Goal: Information Seeking & Learning: Learn about a topic

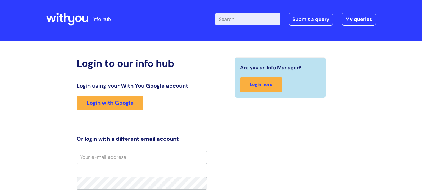
scroll to position [5, 0]
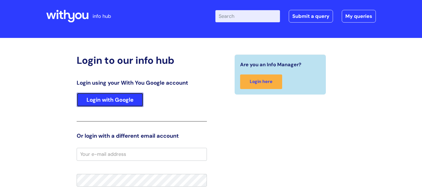
click at [97, 100] on link "Login with Google" at bounding box center [110, 100] width 67 height 14
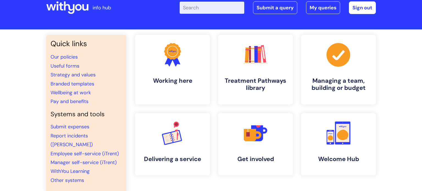
scroll to position [13, 0]
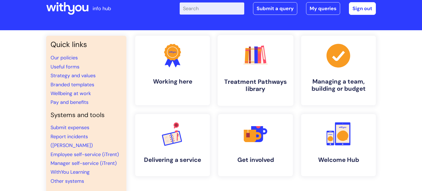
click at [264, 73] on link ".cls-1{fill:#f89b22;}.cls-1,.cls-2,.cls-3,.cls-4,.cls-5,.cls-6,.cls-7{stroke-wi…" at bounding box center [256, 70] width 76 height 71
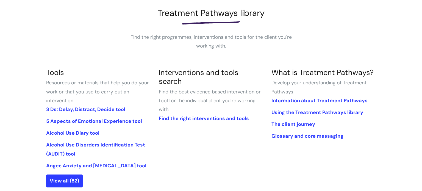
scroll to position [134, 0]
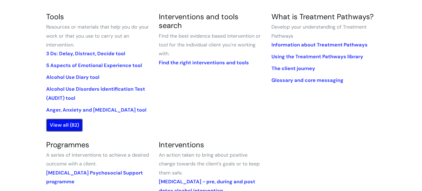
click at [65, 130] on link "View all (82)" at bounding box center [64, 125] width 37 height 13
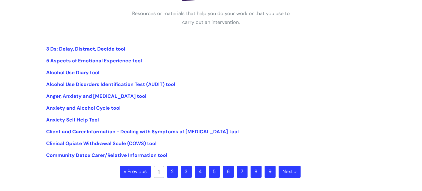
scroll to position [107, 0]
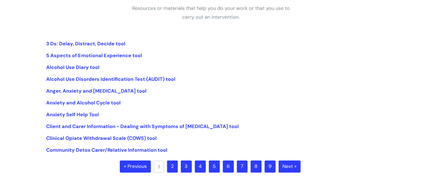
click at [171, 168] on link "2" at bounding box center [172, 166] width 11 height 12
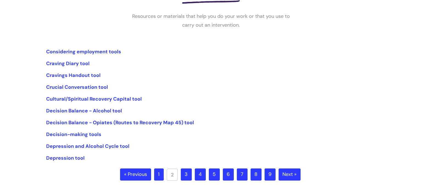
scroll to position [101, 0]
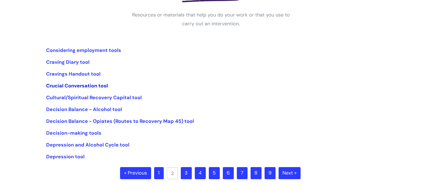
click at [83, 86] on link "Crucial Conversation tool" at bounding box center [77, 85] width 62 height 7
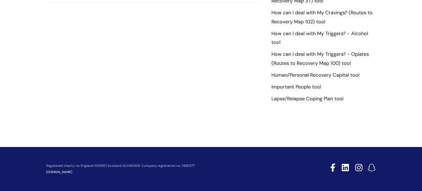
scroll to position [284, 0]
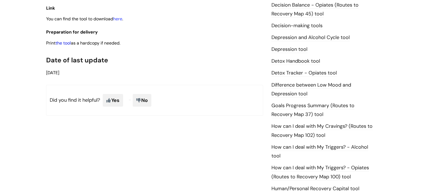
click at [64, 46] on link "the tool" at bounding box center [62, 43] width 15 height 6
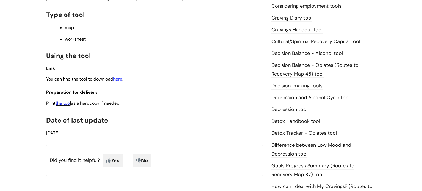
scroll to position [223, 0]
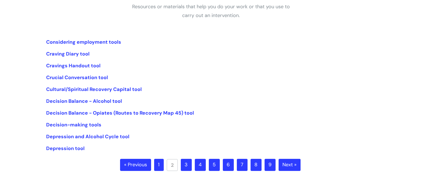
scroll to position [109, 0]
click at [186, 162] on link "3" at bounding box center [186, 165] width 11 height 12
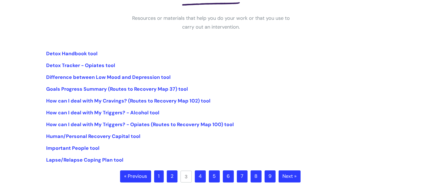
scroll to position [99, 0]
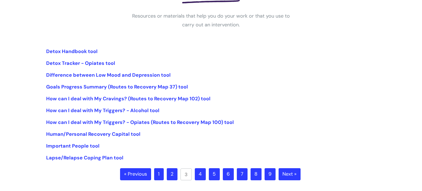
click at [257, 81] on ul "Detox Handbook tool Detox Tracker - Opiates tool Difference between Low Mood an…" at bounding box center [211, 104] width 330 height 115
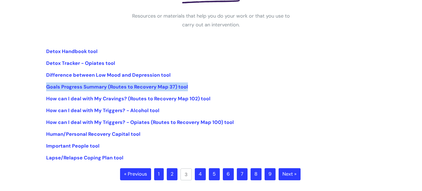
drag, startPoint x: 268, startPoint y: 90, endPoint x: 241, endPoint y: 78, distance: 29.6
click at [241, 78] on ul "Detox Handbook tool Detox Tracker - Opiates tool Difference between Low Mood an…" at bounding box center [211, 104] width 330 height 115
click at [250, 86] on li "Goals Progress Summary (Routes to Recovery Map 37) tool" at bounding box center [211, 86] width 330 height 9
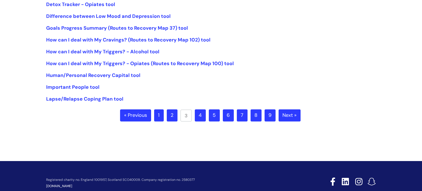
scroll to position [165, 0]
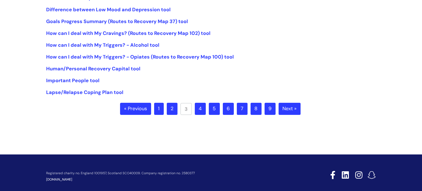
click at [204, 108] on link "4" at bounding box center [200, 109] width 11 height 12
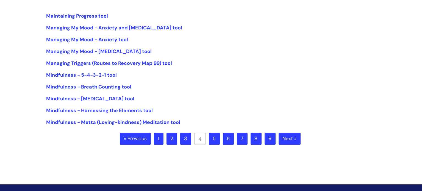
scroll to position [138, 0]
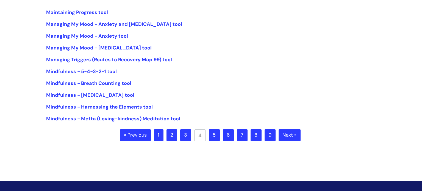
click at [213, 138] on link "5" at bounding box center [214, 135] width 11 height 12
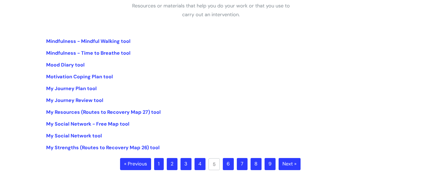
scroll to position [137, 0]
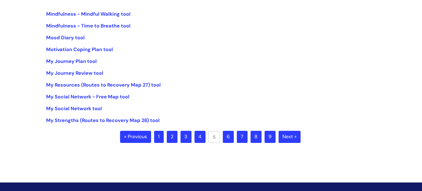
click at [231, 134] on link "6" at bounding box center [228, 137] width 11 height 12
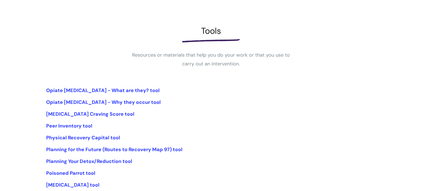
scroll to position [135, 0]
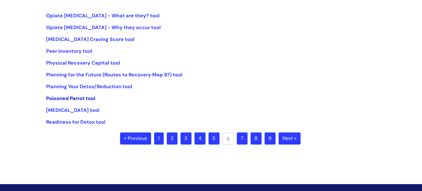
click at [88, 97] on link "Poisoned Parrot tool" at bounding box center [70, 98] width 49 height 7
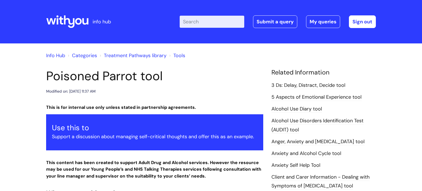
scroll to position [232, 0]
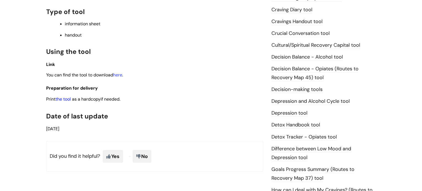
click at [69, 101] on link "the tool" at bounding box center [62, 99] width 15 height 6
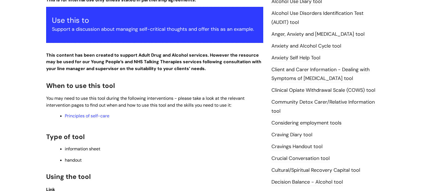
scroll to position [108, 0]
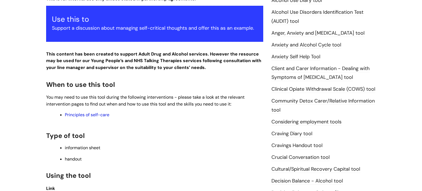
click at [82, 116] on link "Principles of self-care" at bounding box center [87, 115] width 44 height 6
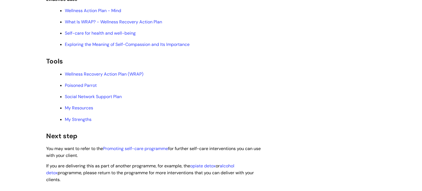
scroll to position [1307, 0]
click at [126, 77] on link "Wellness Recovery Action Plan (WRAP)" at bounding box center [104, 74] width 79 height 6
click at [252, 66] on h2 "Tools" at bounding box center [154, 61] width 217 height 12
click at [84, 110] on link "My Resources" at bounding box center [79, 108] width 28 height 6
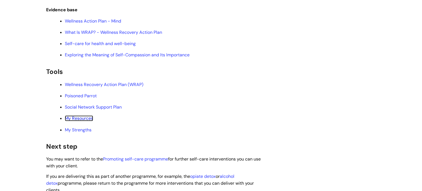
scroll to position [1294, 0]
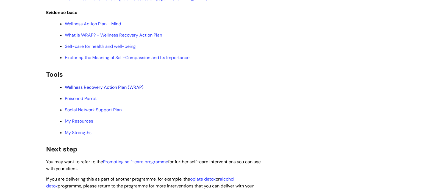
click at [126, 90] on link "Wellness Recovery Action Plan (WRAP)" at bounding box center [104, 87] width 79 height 6
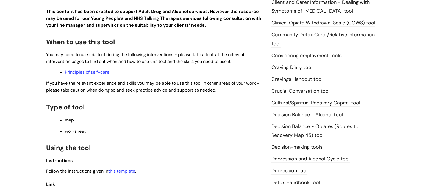
scroll to position [302, 0]
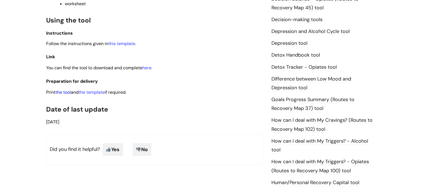
click at [68, 95] on link "the tool" at bounding box center [62, 92] width 15 height 6
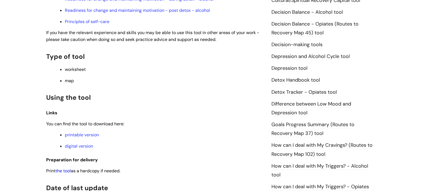
scroll to position [277, 0]
click at [68, 173] on link "the tool" at bounding box center [62, 171] width 15 height 6
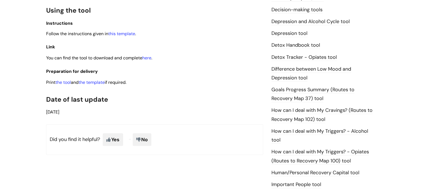
scroll to position [312, 0]
click at [66, 85] on link "the tool" at bounding box center [62, 83] width 15 height 6
